Goal: Find specific page/section: Find specific page/section

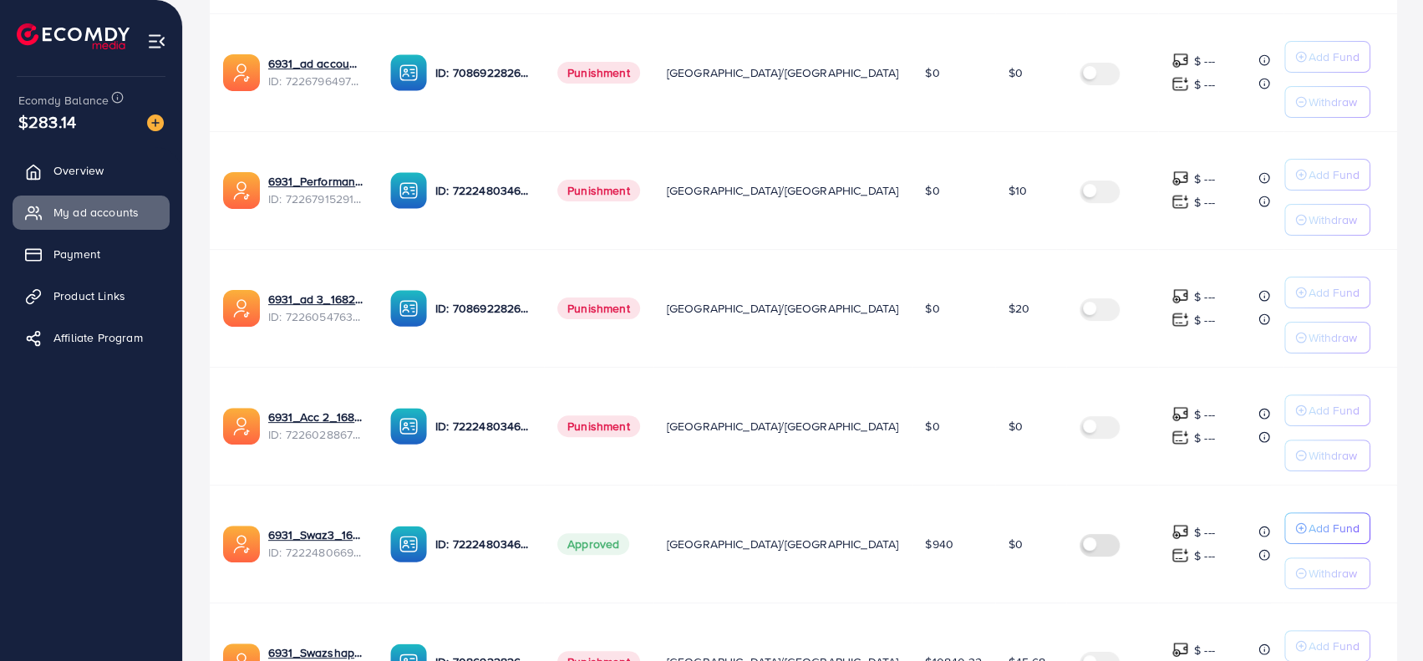
scroll to position [613, 0]
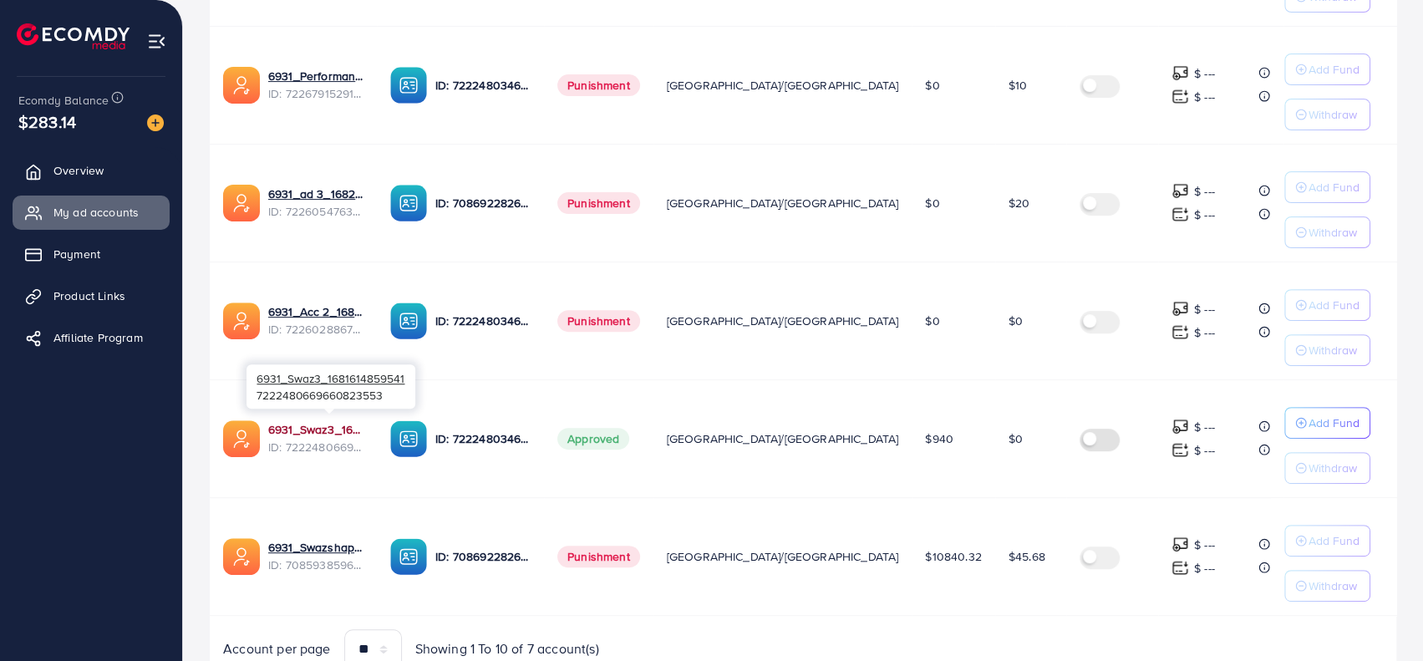
click at [347, 421] on link "6931_Swaz3_1681614859541" at bounding box center [315, 429] width 95 height 17
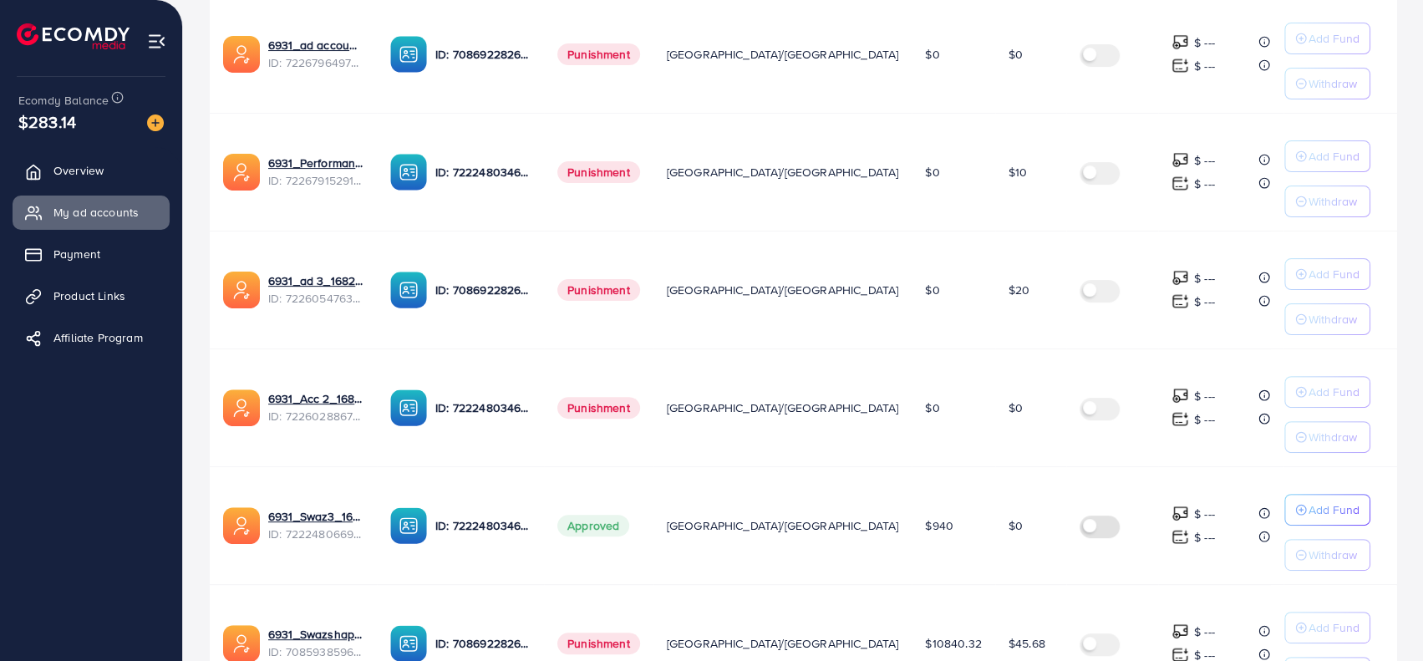
scroll to position [527, 0]
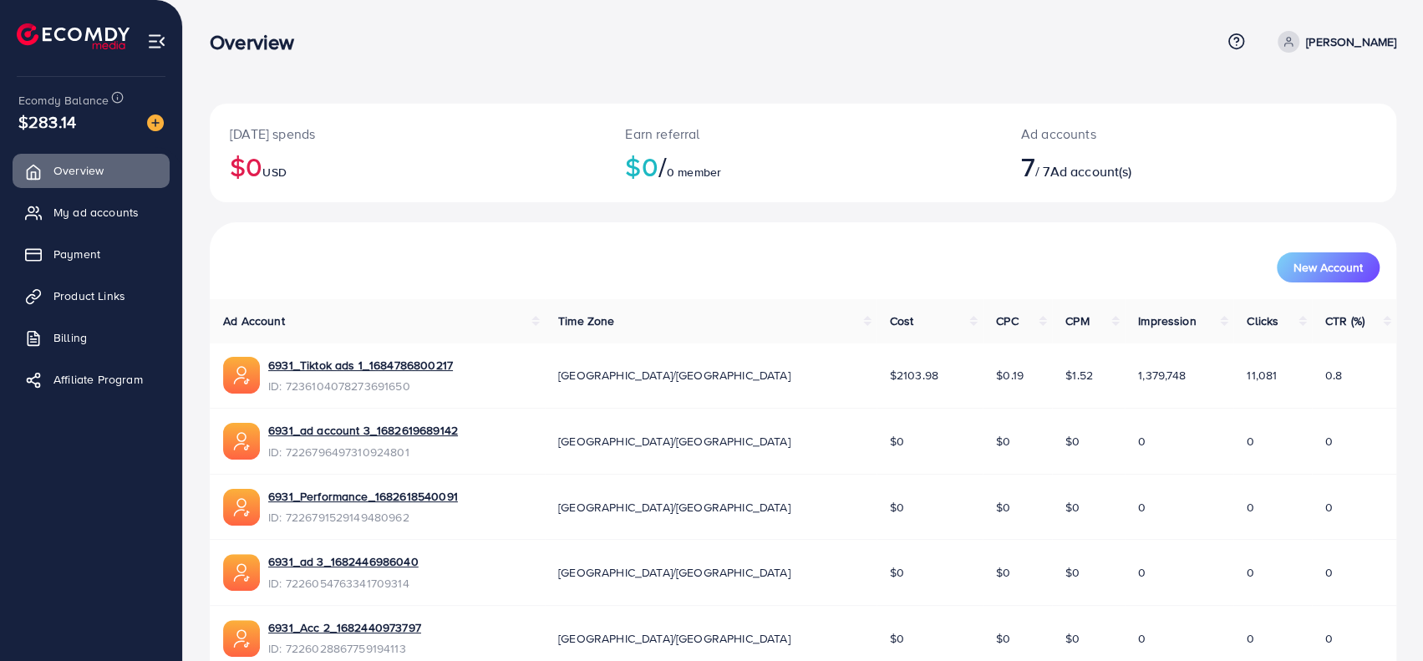
scroll to position [210, 0]
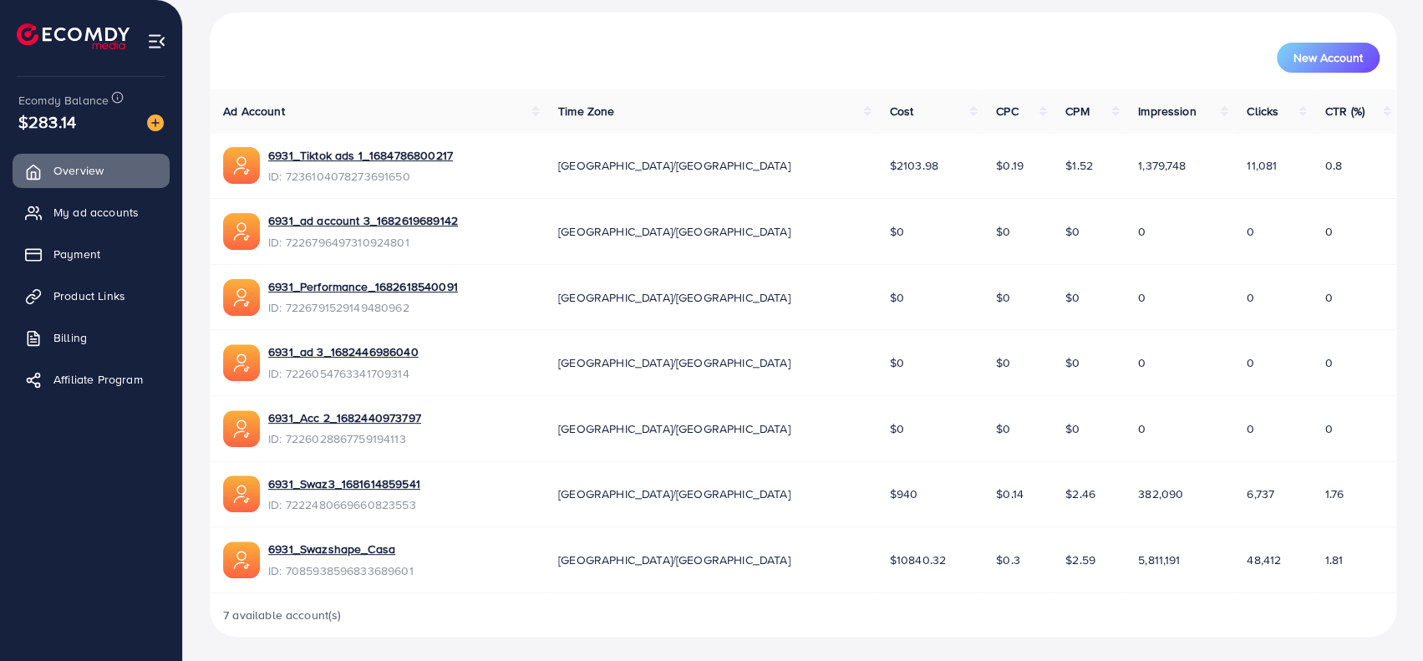
click at [1162, 54] on div "New Account" at bounding box center [803, 58] width 1153 height 30
click at [164, 35] on img at bounding box center [156, 41] width 19 height 19
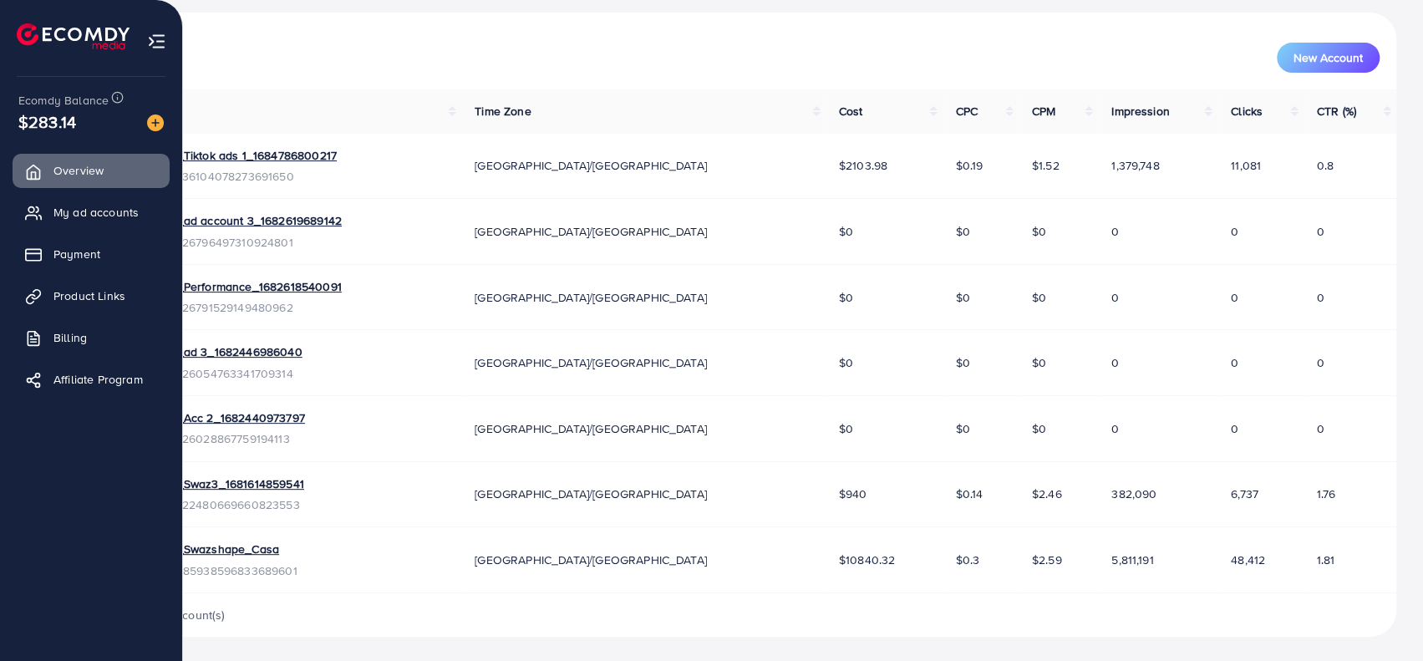
click at [33, 56] on li at bounding box center [80, 38] width 126 height 67
click at [91, 209] on span "My ad accounts" at bounding box center [100, 212] width 85 height 17
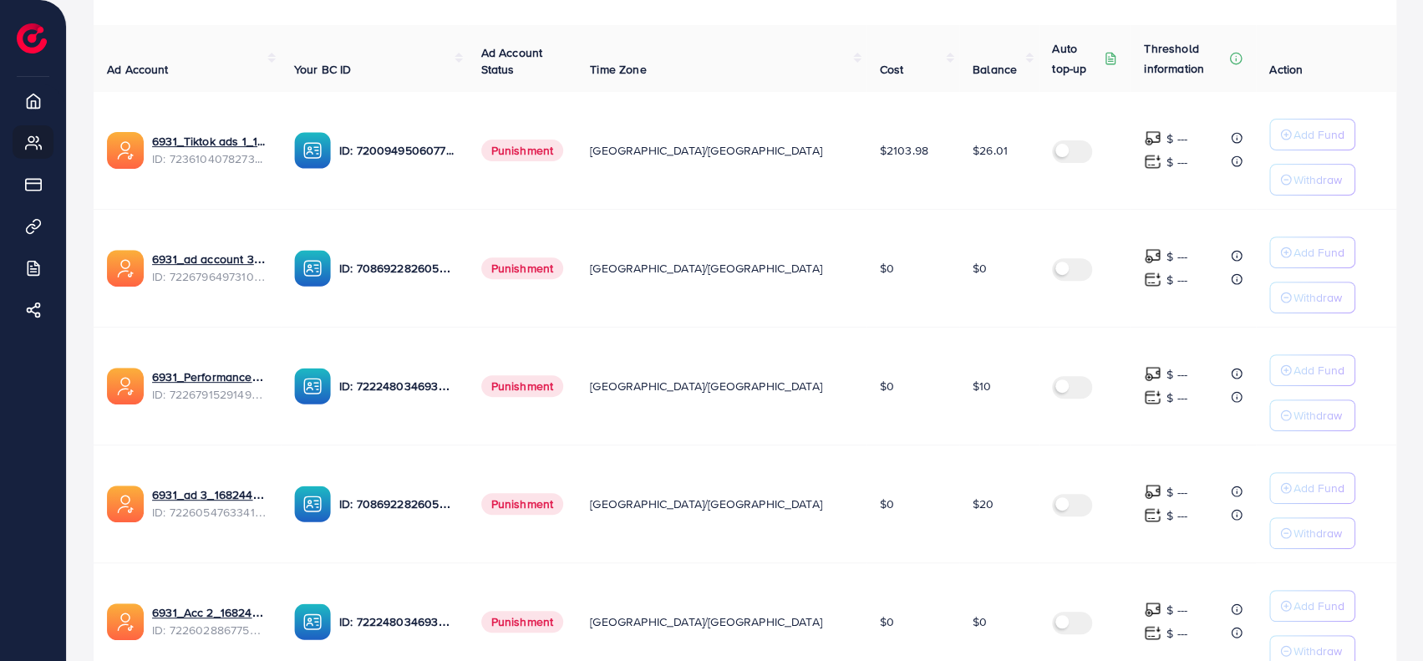
scroll to position [678, 0]
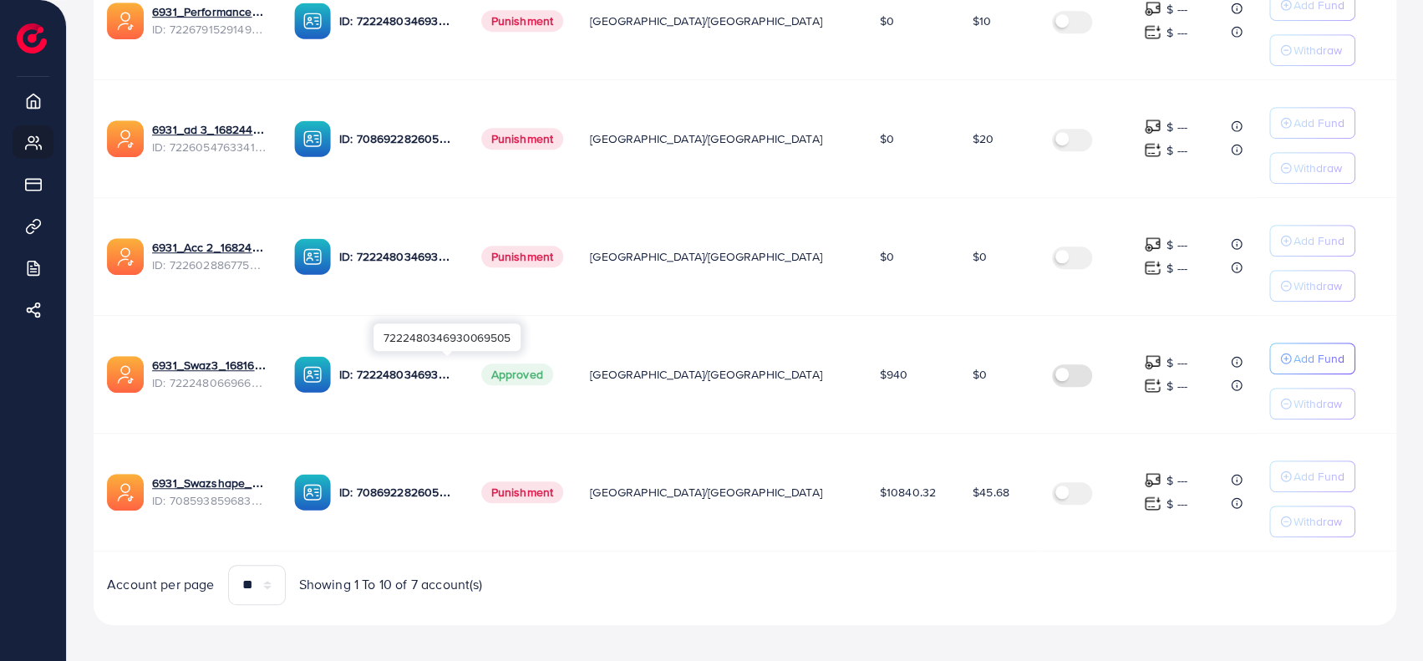
click at [415, 364] on p "ID: 7222480346930069505" at bounding box center [396, 374] width 115 height 20
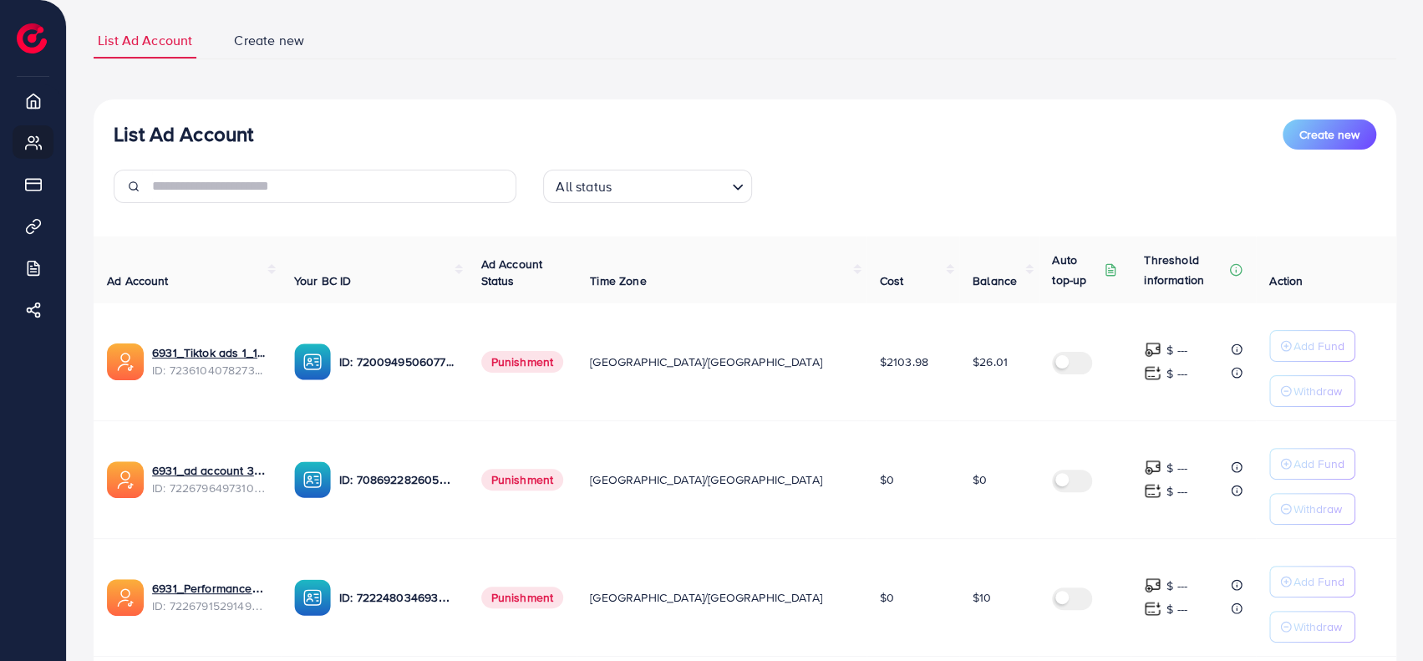
scroll to position [0, 0]
